Goal: Information Seeking & Learning: Learn about a topic

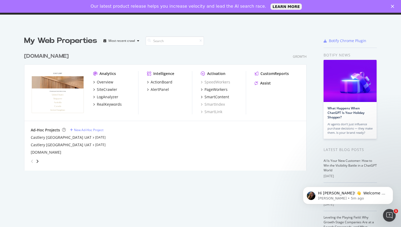
click at [100, 53] on div "[DOMAIN_NAME] Growth" at bounding box center [165, 56] width 282 height 8
click at [390, 4] on div "Our latest product release helps you increase velocity and lead the AI search r…" at bounding box center [200, 6] width 401 height 8
click at [392, 6] on polygon "Close" at bounding box center [391, 6] width 3 height 3
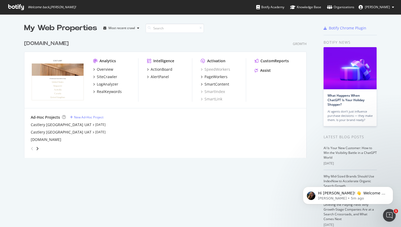
click at [37, 146] on div "angle-right" at bounding box center [37, 148] width 4 height 5
click at [32, 147] on icon "angle-left" at bounding box center [32, 148] width 3 height 4
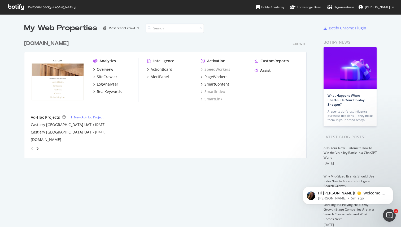
click at [134, 149] on div "grid" at bounding box center [164, 147] width 271 height 11
click at [110, 36] on div "[DOMAIN_NAME] Growth Analytics Overview SiteCrawler LogAnalyzer RealKeywords In…" at bounding box center [167, 95] width 286 height 125
